Goal: Use online tool/utility: Utilize a website feature to perform a specific function

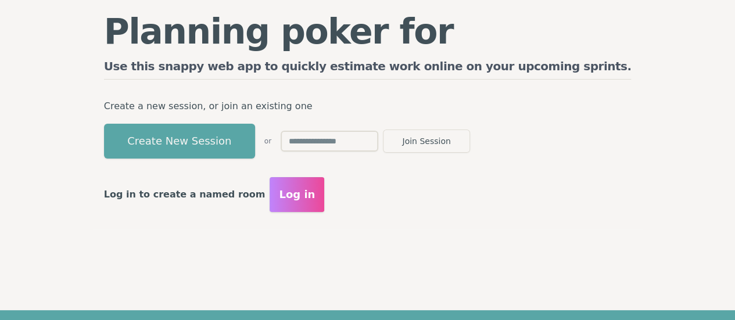
scroll to position [85, 0]
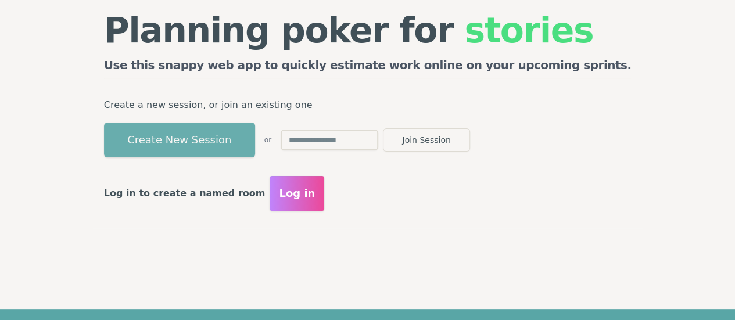
click at [241, 142] on button "Create New Session" at bounding box center [179, 140] width 151 height 35
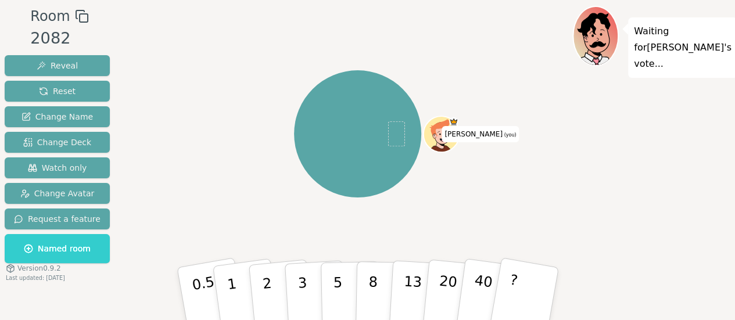
scroll to position [36, 0]
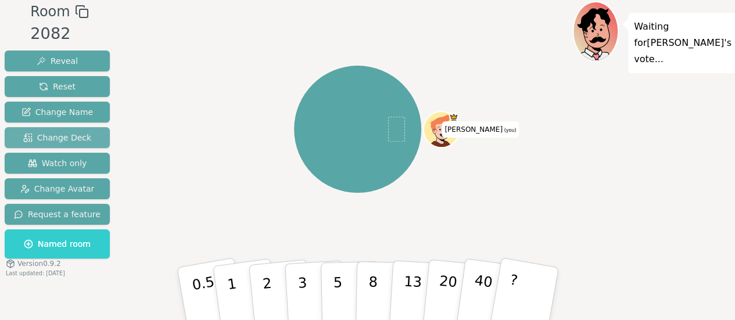
click at [58, 134] on span "Change Deck" at bounding box center [57, 138] width 68 height 12
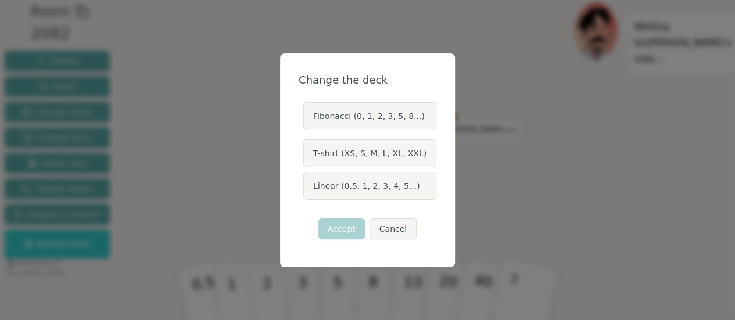
click at [370, 189] on label "Linear (0.5, 1, 2, 3, 4, 5...)" at bounding box center [369, 186] width 133 height 28
click at [308, 189] on button "Linear (0.5, 1, 2, 3, 4, 5...)" at bounding box center [302, 185] width 9 height 9
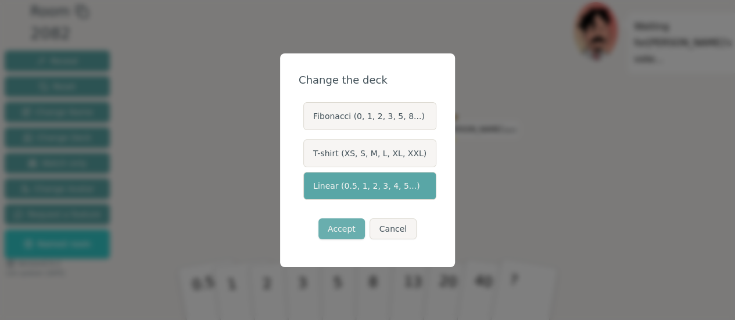
click at [342, 228] on button "Accept" at bounding box center [342, 229] width 47 height 21
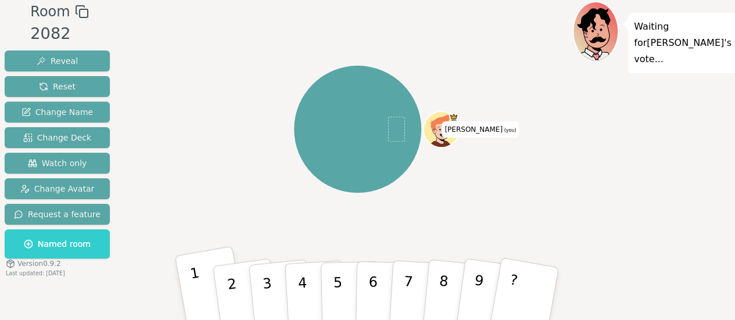
click at [195, 293] on p "1" at bounding box center [199, 295] width 20 height 63
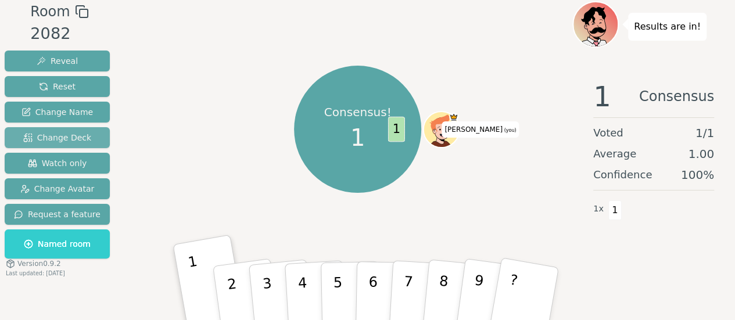
click at [65, 142] on span "Change Deck" at bounding box center [57, 138] width 68 height 12
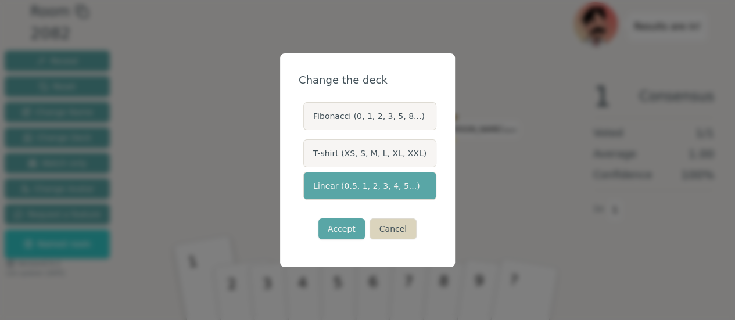
click at [395, 227] on button "Cancel" at bounding box center [393, 229] width 47 height 21
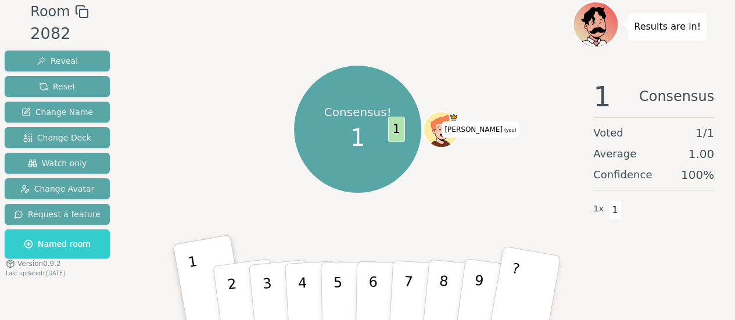
click at [518, 277] on button "?" at bounding box center [524, 294] width 73 height 96
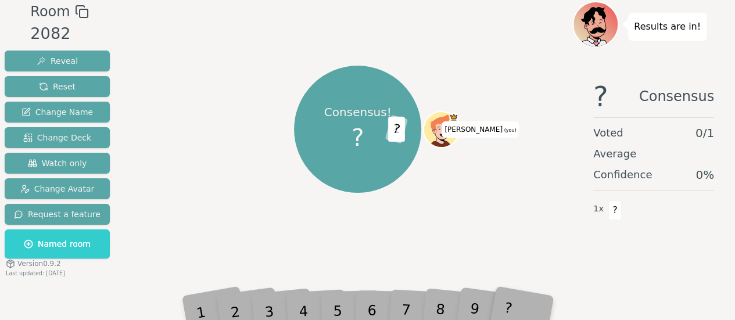
click at [196, 304] on div "1" at bounding box center [210, 294] width 41 height 46
click at [223, 305] on div "1" at bounding box center [210, 294] width 41 height 46
click at [291, 225] on div "Consensus! ? 1 ? [PERSON_NAME] (you)" at bounding box center [358, 129] width 430 height 215
click at [55, 84] on span "Reset" at bounding box center [57, 87] width 37 height 12
